Goal: Find specific page/section: Find specific page/section

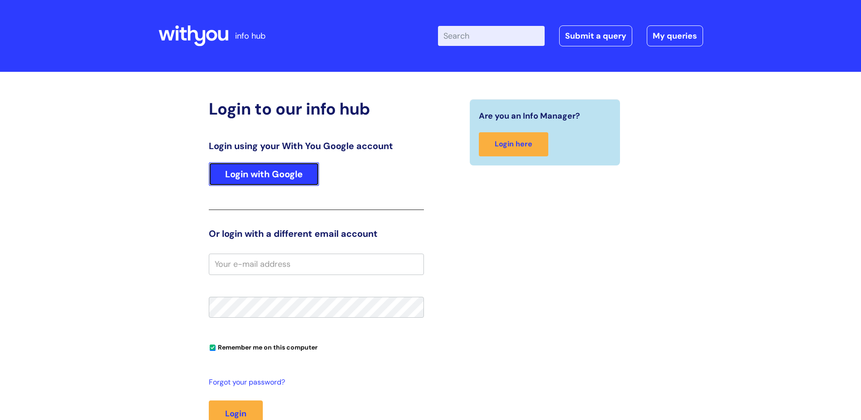
click at [253, 176] on link "Login with Google" at bounding box center [264, 174] width 110 height 24
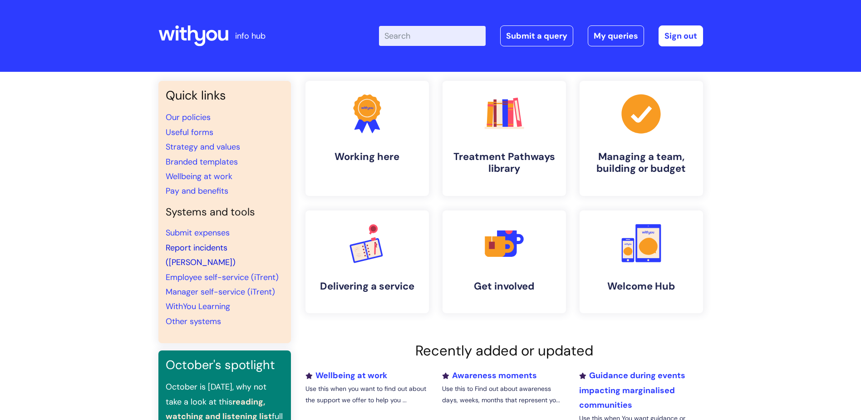
click at [188, 246] on link "Report incidents (Ulysses)" at bounding box center [201, 254] width 70 height 25
